Goal: Task Accomplishment & Management: Manage account settings

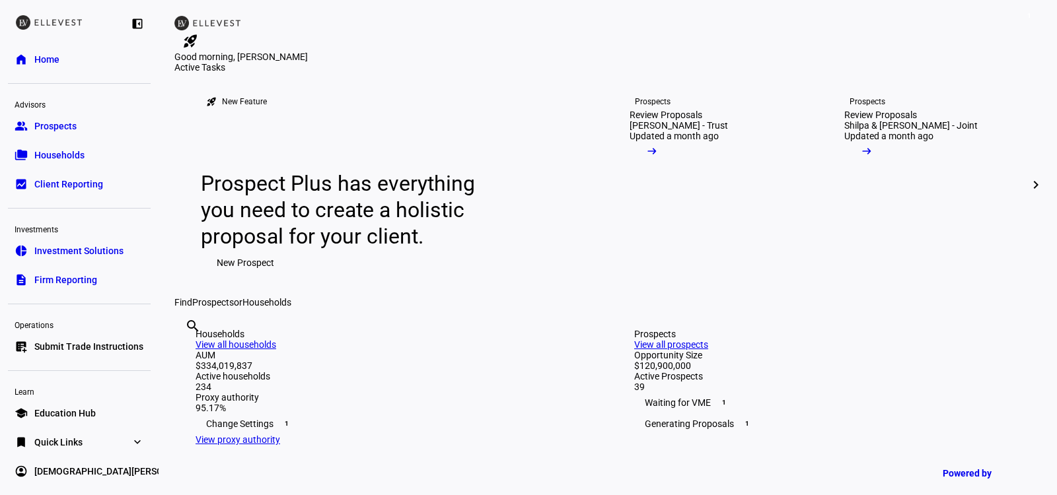
scroll to position [3, 0]
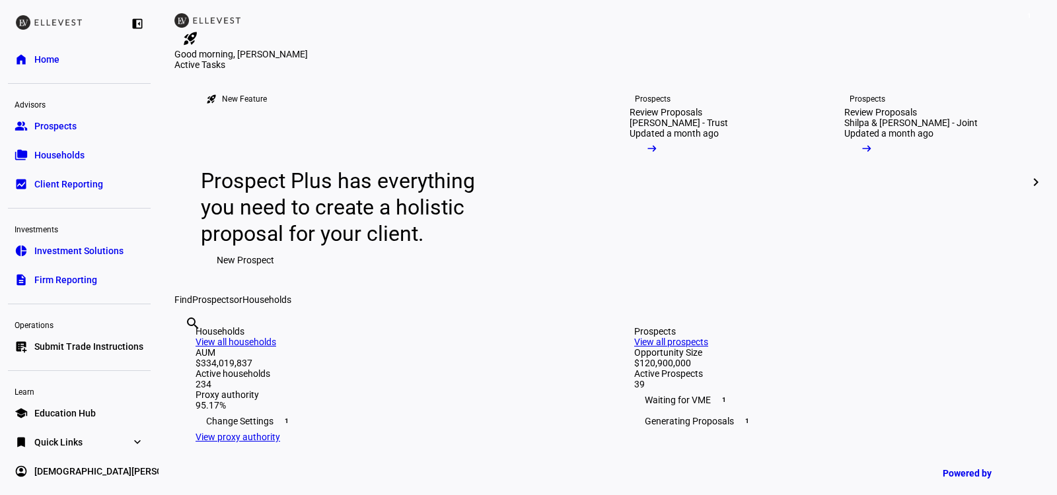
click at [118, 342] on span "Submit Trade Instructions" at bounding box center [88, 346] width 109 height 13
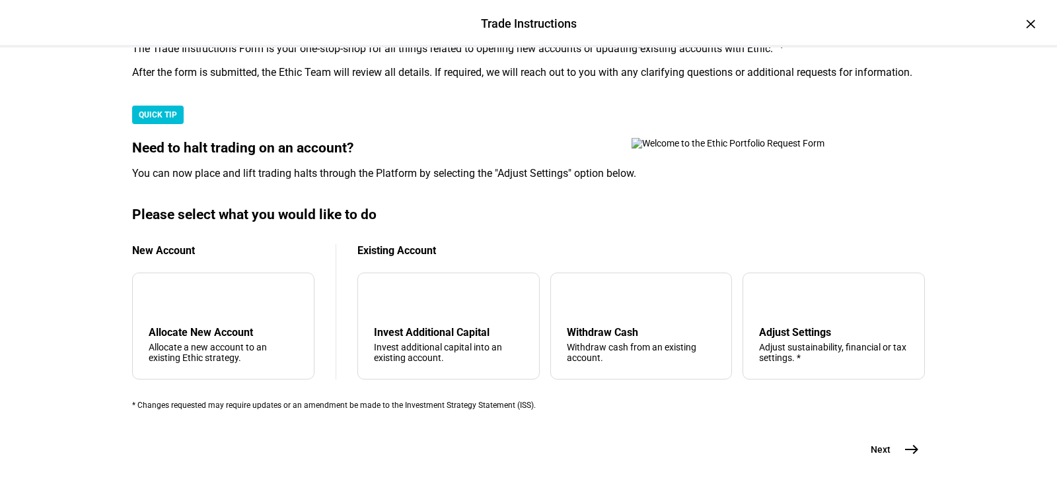
scroll to position [342, 0]
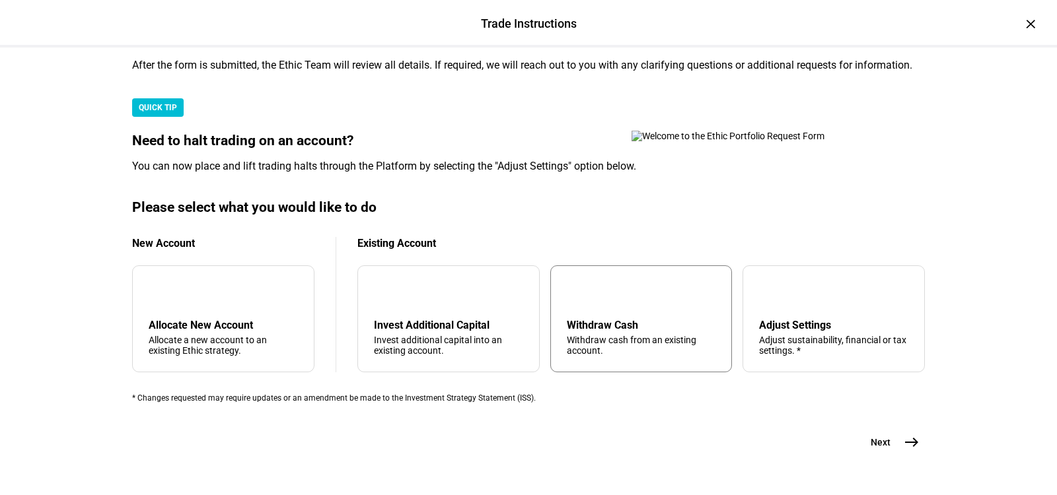
click at [617, 351] on div "Withdraw cash from an existing account." at bounding box center [641, 345] width 149 height 21
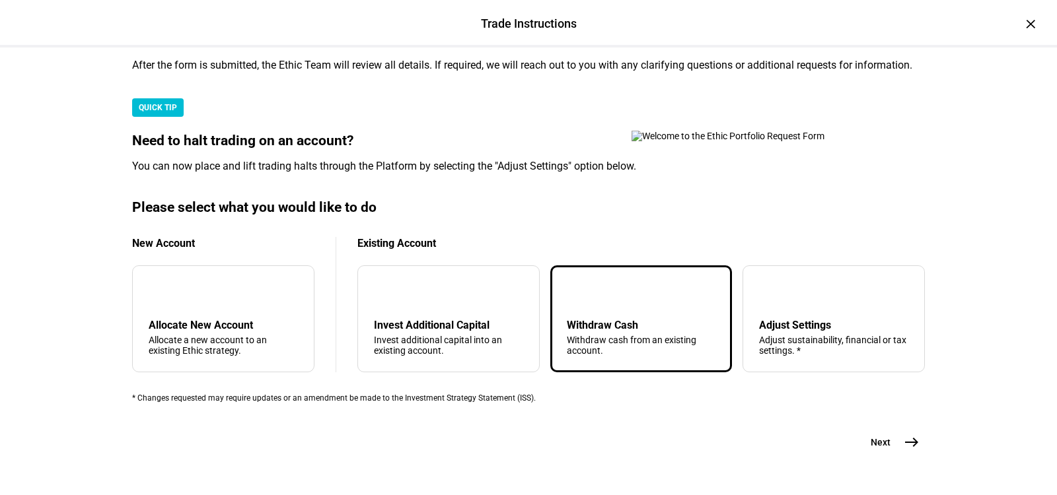
scroll to position [422, 0]
click at [875, 429] on button "Next east" at bounding box center [890, 442] width 70 height 26
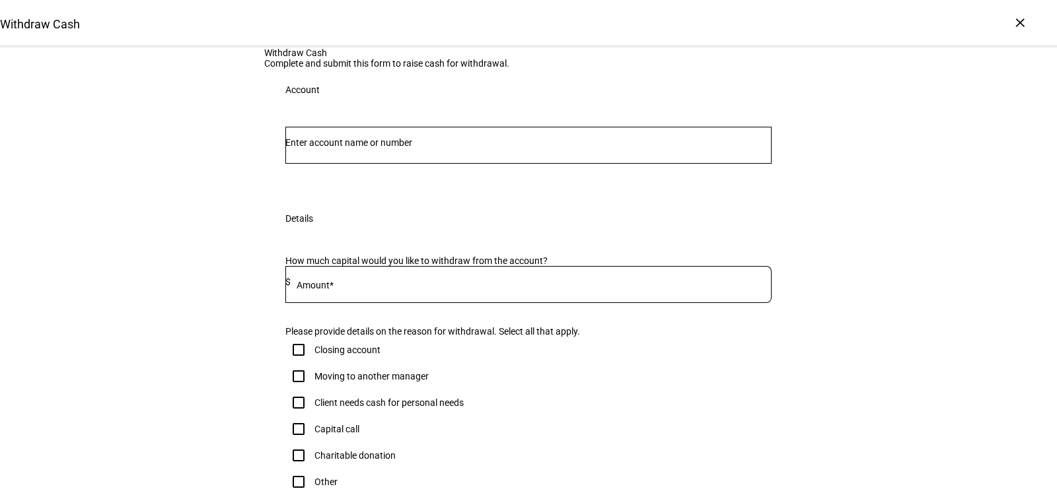
click at [387, 148] on input "Number" at bounding box center [528, 142] width 486 height 11
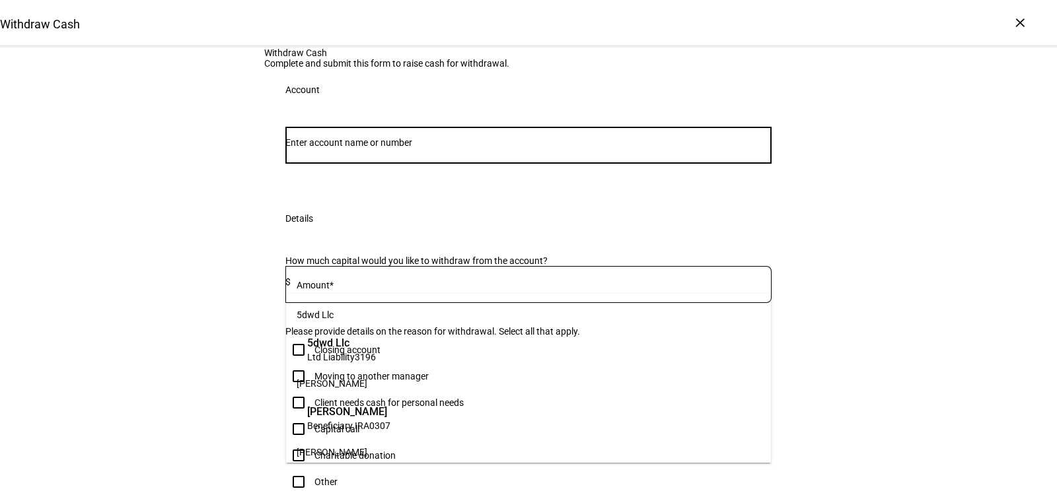
click at [941, 207] on div "Withdraw Cash Complete and submit this form to raise cash for withdrawal. Accou…" at bounding box center [528, 354] width 1057 height 612
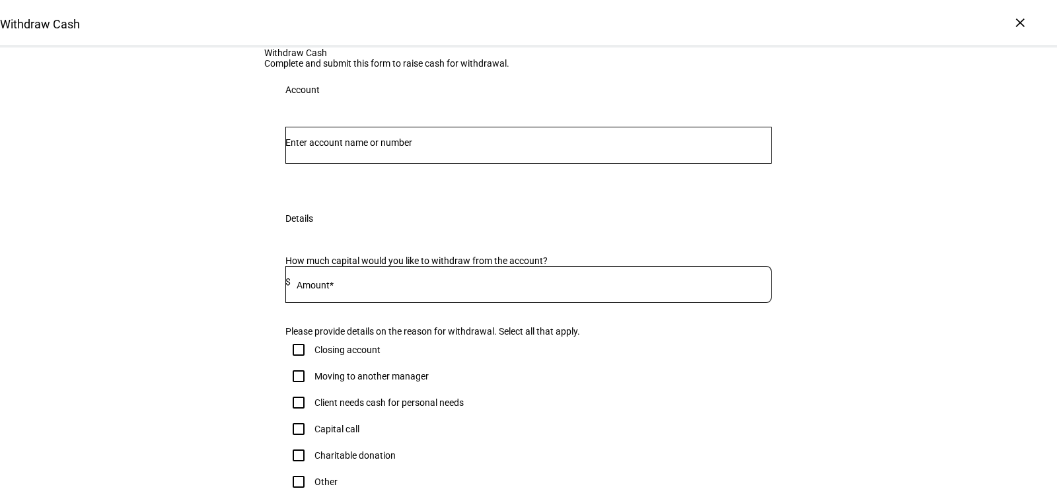
click at [614, 148] on input "Number" at bounding box center [528, 142] width 486 height 11
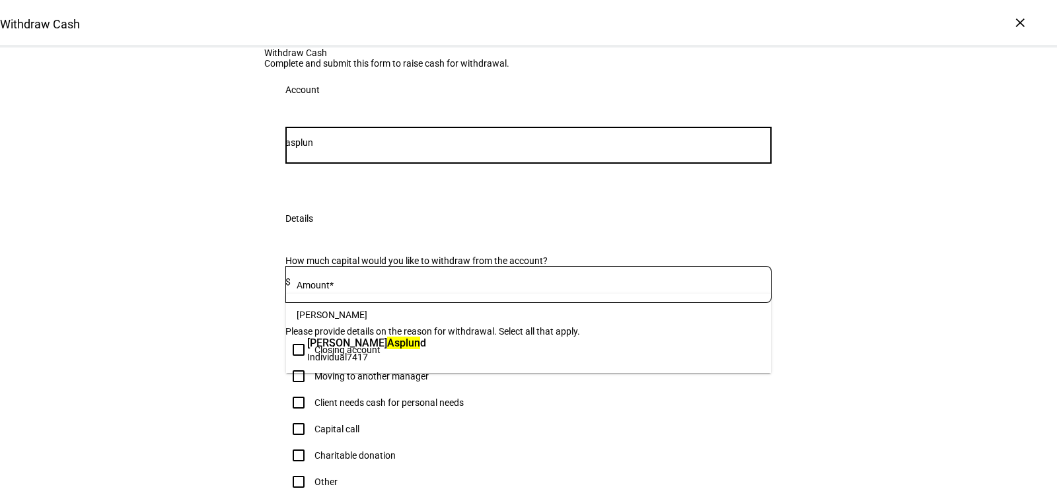
type input "asplun"
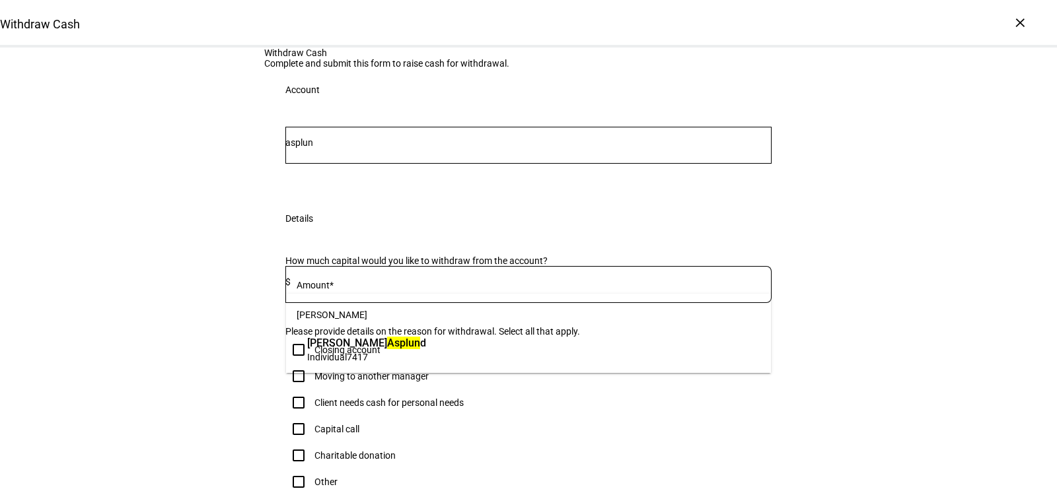
click at [426, 337] on span "[PERSON_NAME] d" at bounding box center [366, 343] width 119 height 15
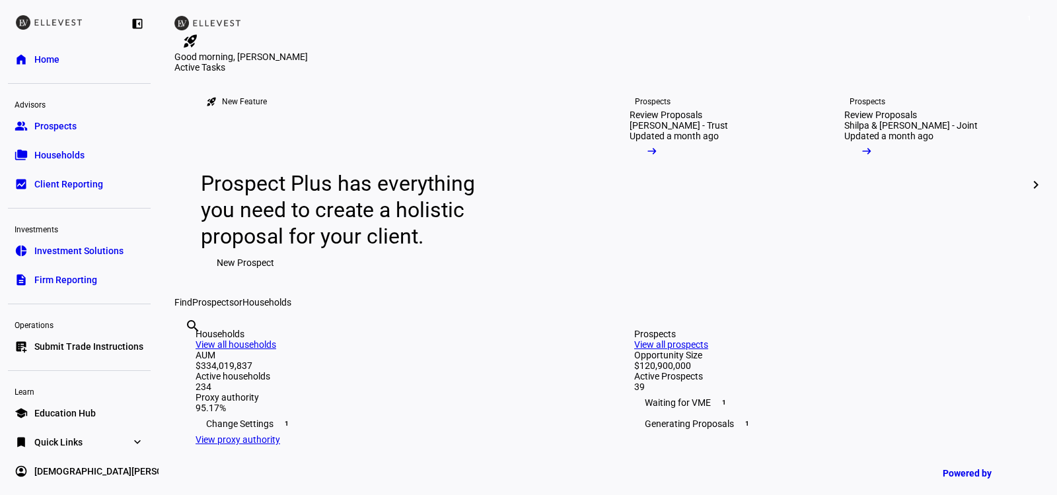
click at [120, 346] on span "Submit Trade Instructions" at bounding box center [88, 346] width 109 height 13
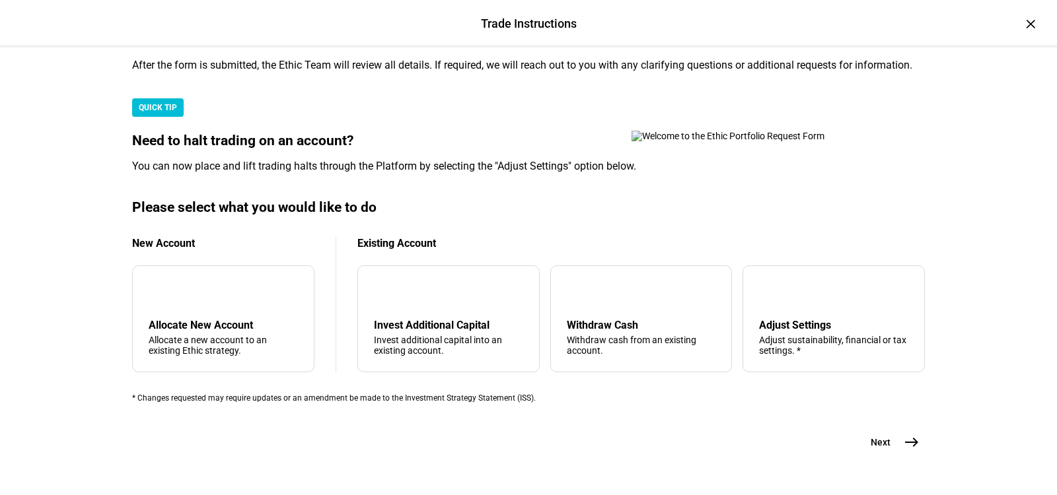
scroll to position [422, 0]
click at [759, 319] on div "Adjust Settings" at bounding box center [833, 325] width 149 height 13
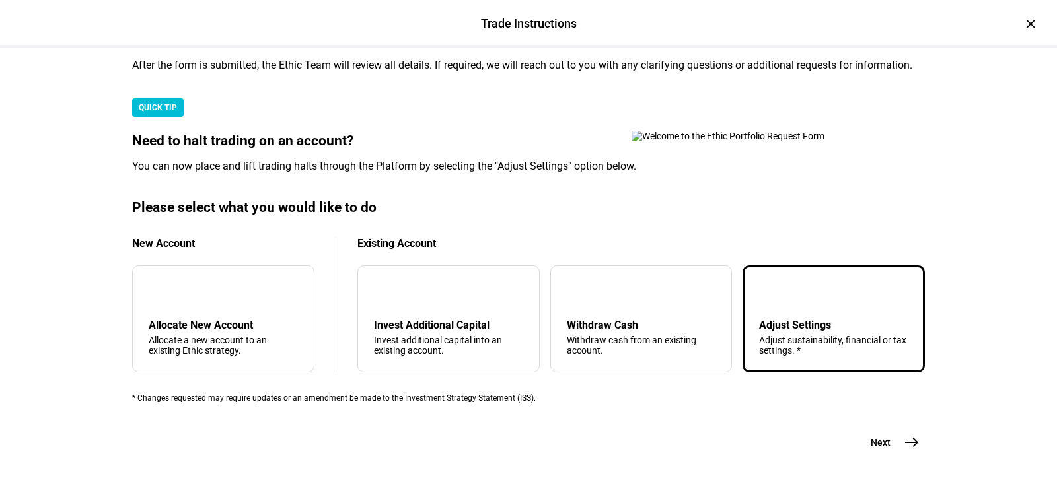
click at [878, 436] on span "Next" at bounding box center [881, 442] width 20 height 13
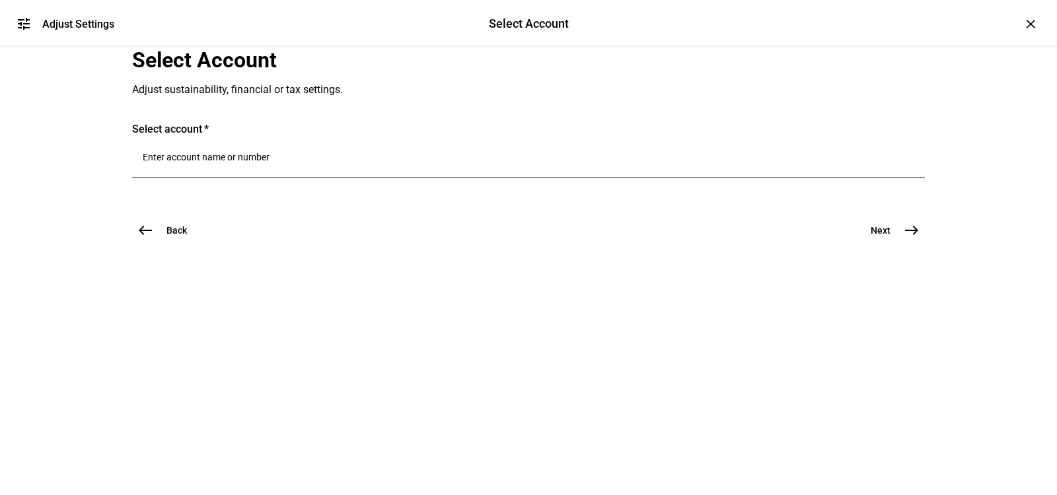
scroll to position [0, 0]
drag, startPoint x: 307, startPoint y: 323, endPoint x: 317, endPoint y: 320, distance: 10.3
click at [307, 162] on input "Number" at bounding box center [528, 157] width 771 height 11
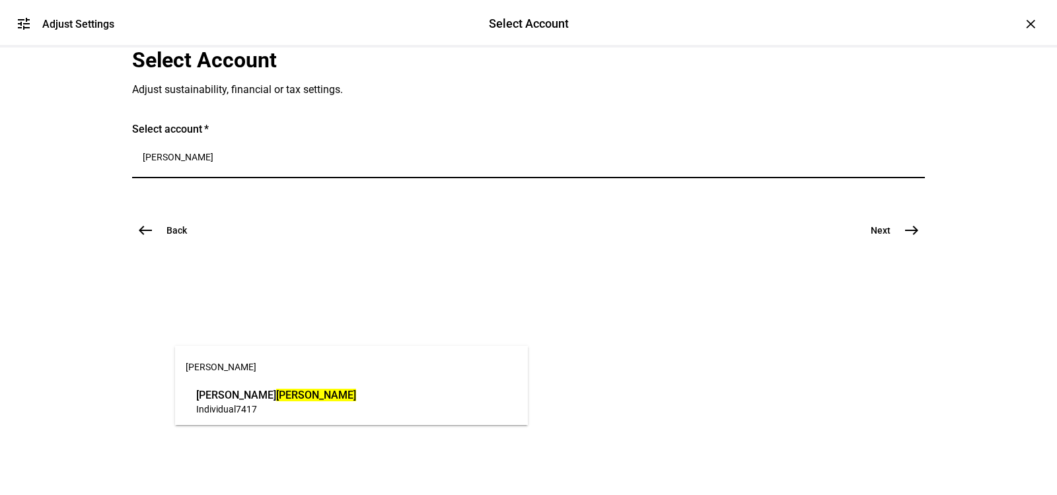
type input "[PERSON_NAME]"
click at [247, 402] on span "[PERSON_NAME]" at bounding box center [276, 395] width 160 height 15
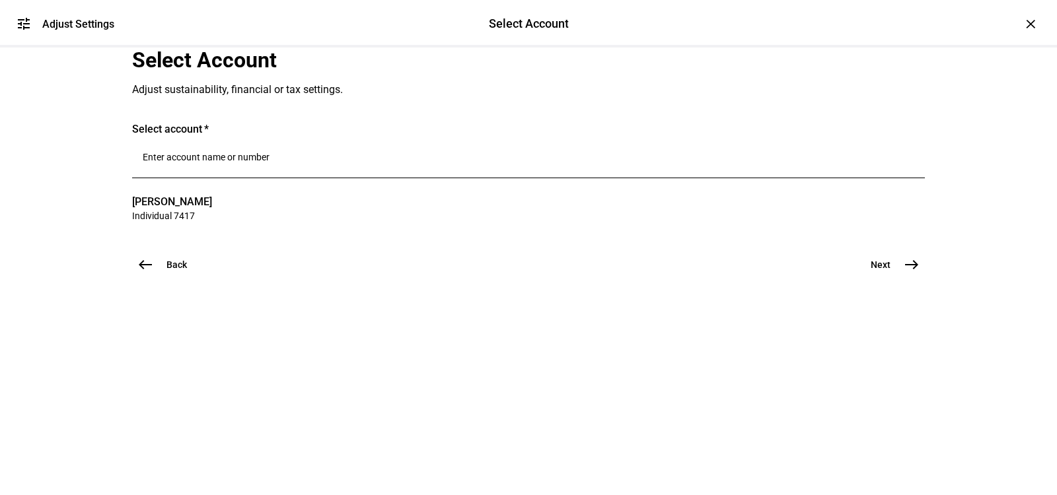
scroll to position [59, 0]
click at [885, 271] on span "Next" at bounding box center [881, 264] width 20 height 13
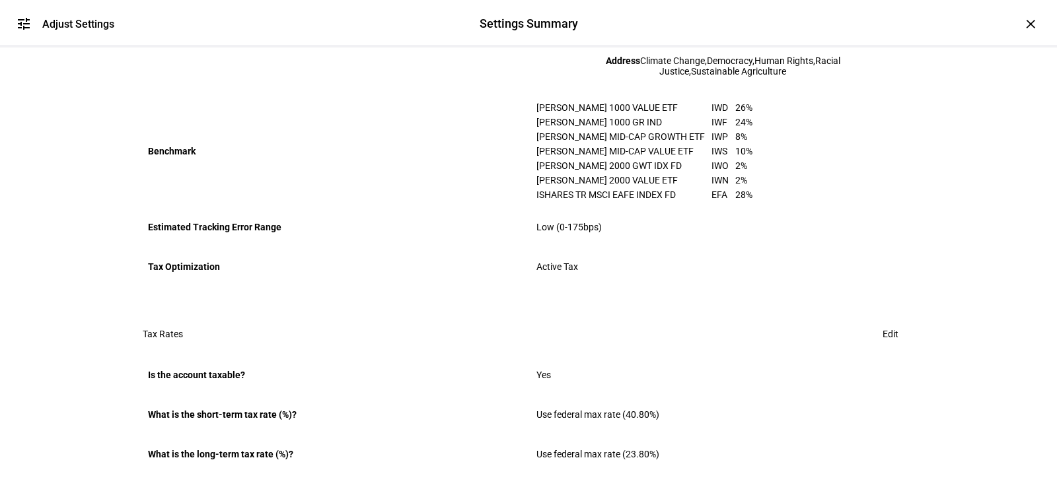
scroll to position [890, 0]
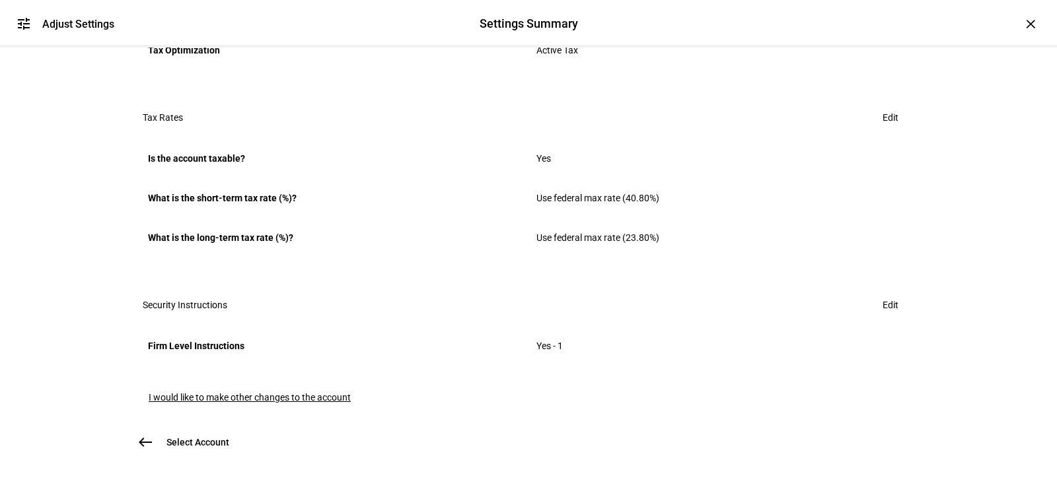
click at [231, 392] on span "I would like to make other changes to the account" at bounding box center [250, 397] width 202 height 11
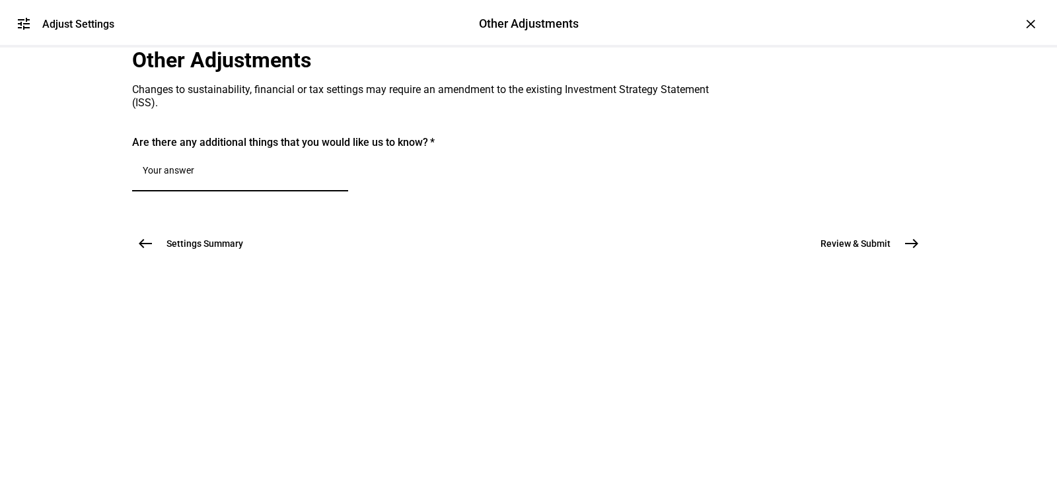
drag, startPoint x: 329, startPoint y: 340, endPoint x: 332, endPoint y: 320, distance: 20.6
click at [329, 181] on textarea at bounding box center [240, 173] width 195 height 16
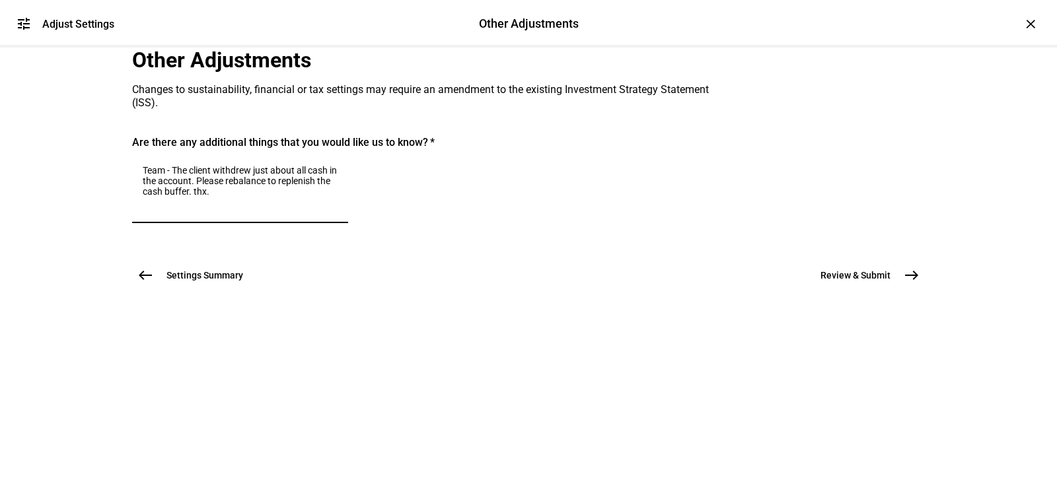
scroll to position [70, 0]
type textarea "Team - The client withdrew just about all cash in the account. Please rebalance…"
click at [888, 289] on button "Review & Submit east" at bounding box center [864, 275] width 120 height 26
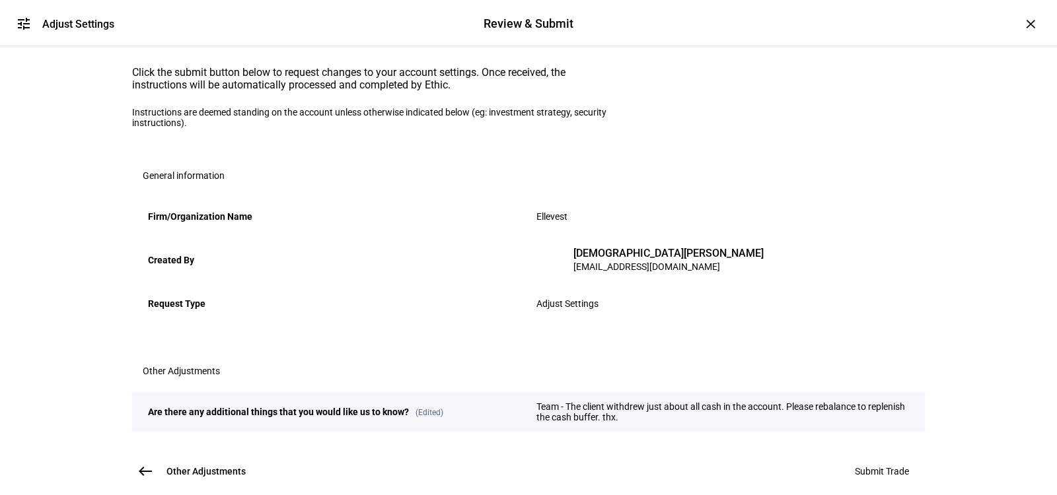
scroll to position [268, 0]
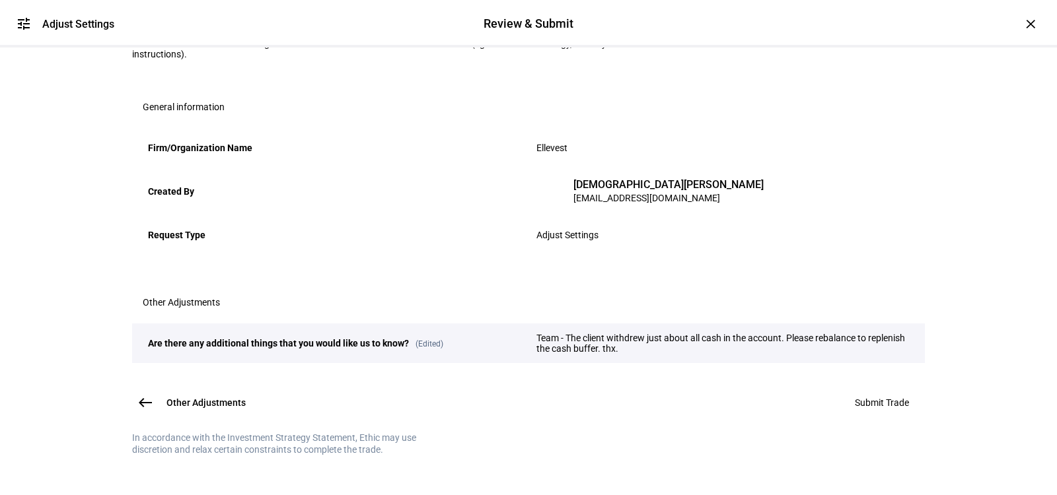
click at [882, 398] on span "Submit Trade" at bounding box center [882, 403] width 54 height 11
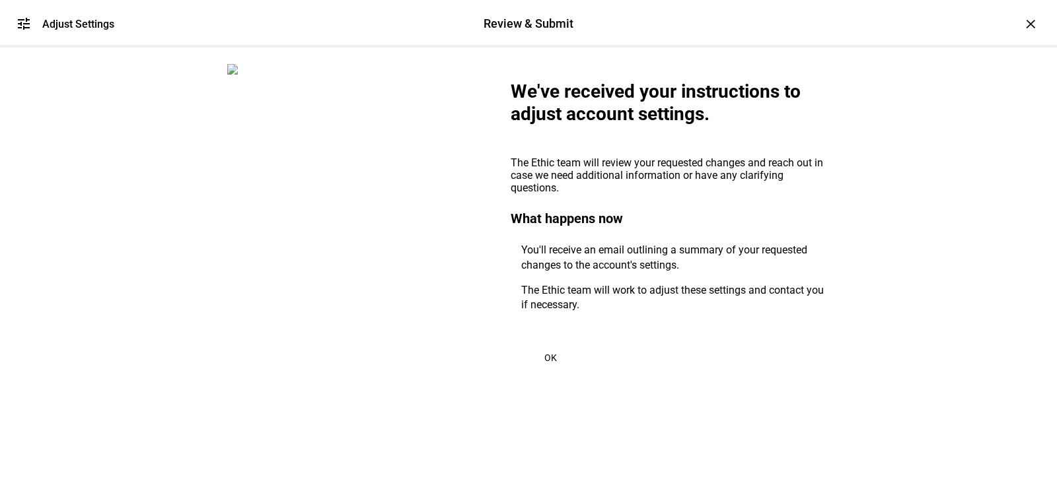
scroll to position [46, 0]
click at [550, 353] on span "OK" at bounding box center [550, 358] width 13 height 11
